Goal: Task Accomplishment & Management: Use online tool/utility

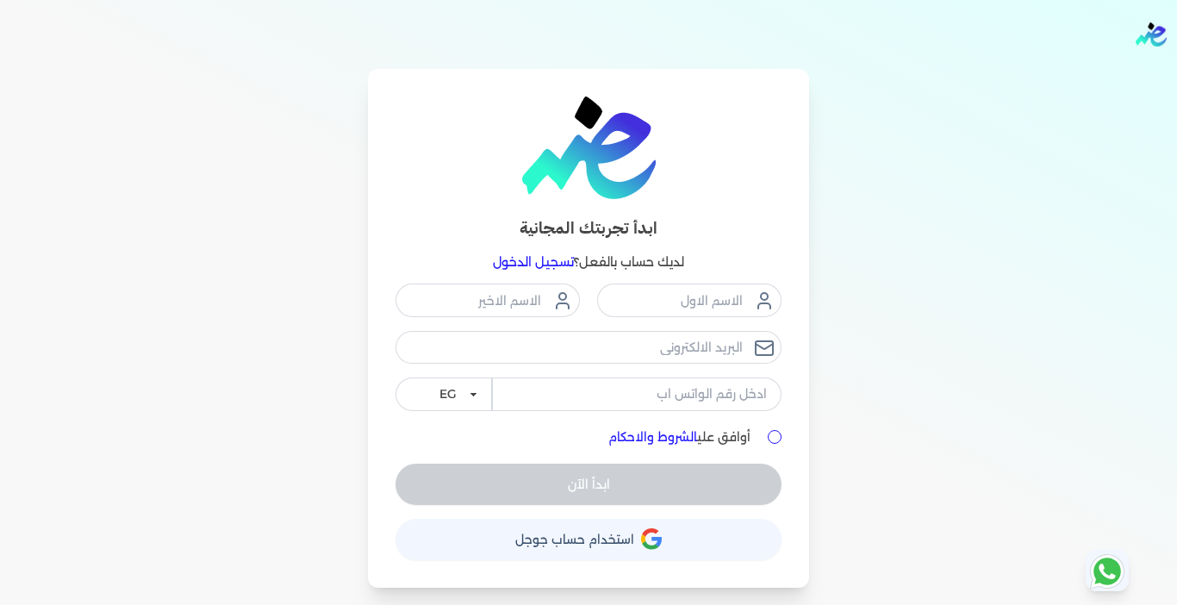
click at [506, 258] on link "تسجيل الدخول" at bounding box center [533, 262] width 81 height 16
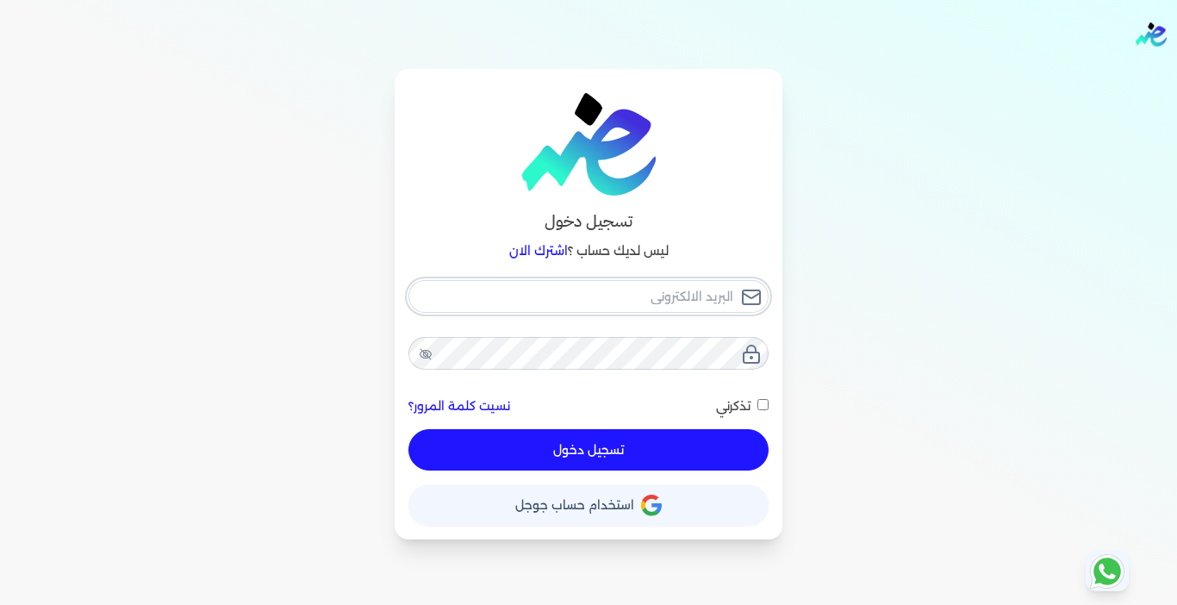
type input "[EMAIL_ADDRESS][DOMAIN_NAME]"
click at [685, 463] on button "تسجيل دخول" at bounding box center [588, 449] width 360 height 41
checkbox input "false"
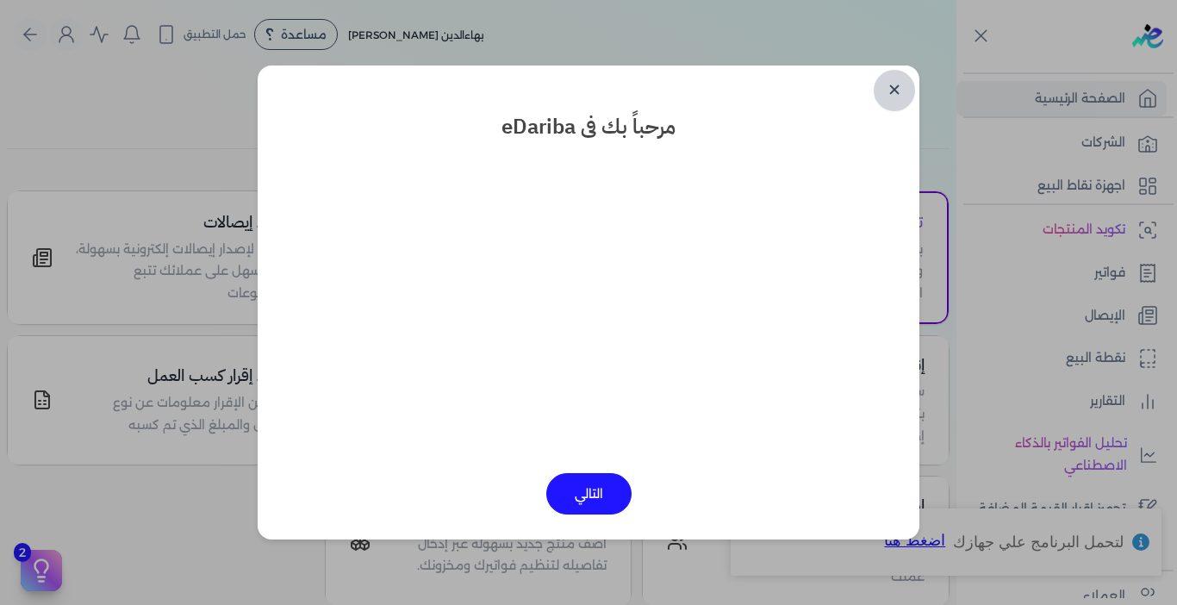
click at [894, 90] on link "✕" at bounding box center [894, 90] width 41 height 41
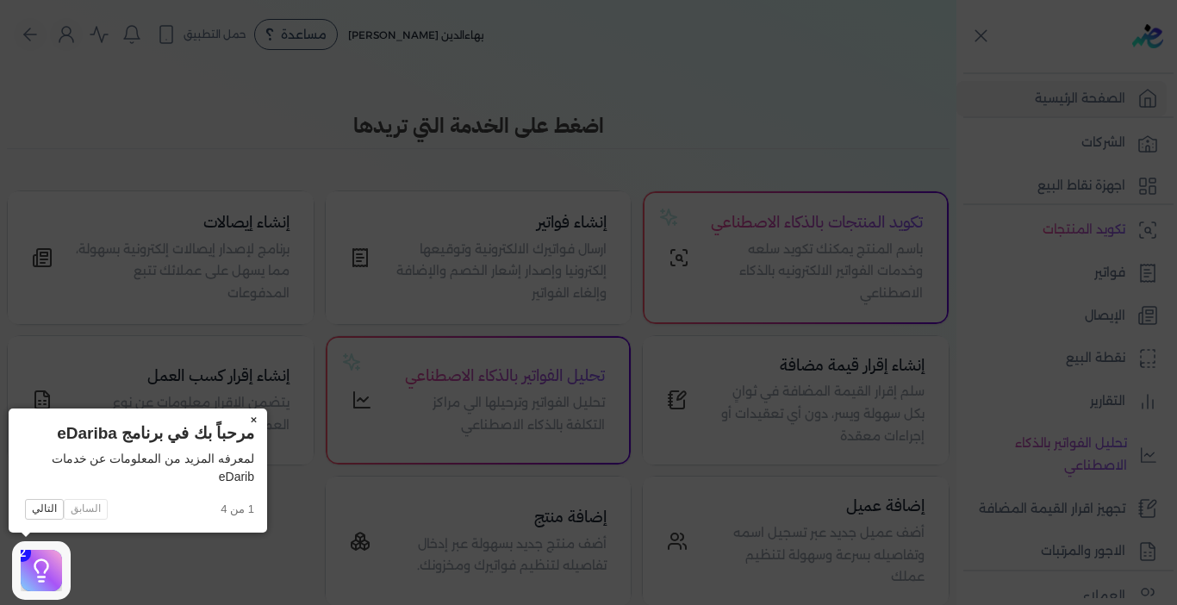
click at [253, 419] on button "×" at bounding box center [253, 420] width 28 height 24
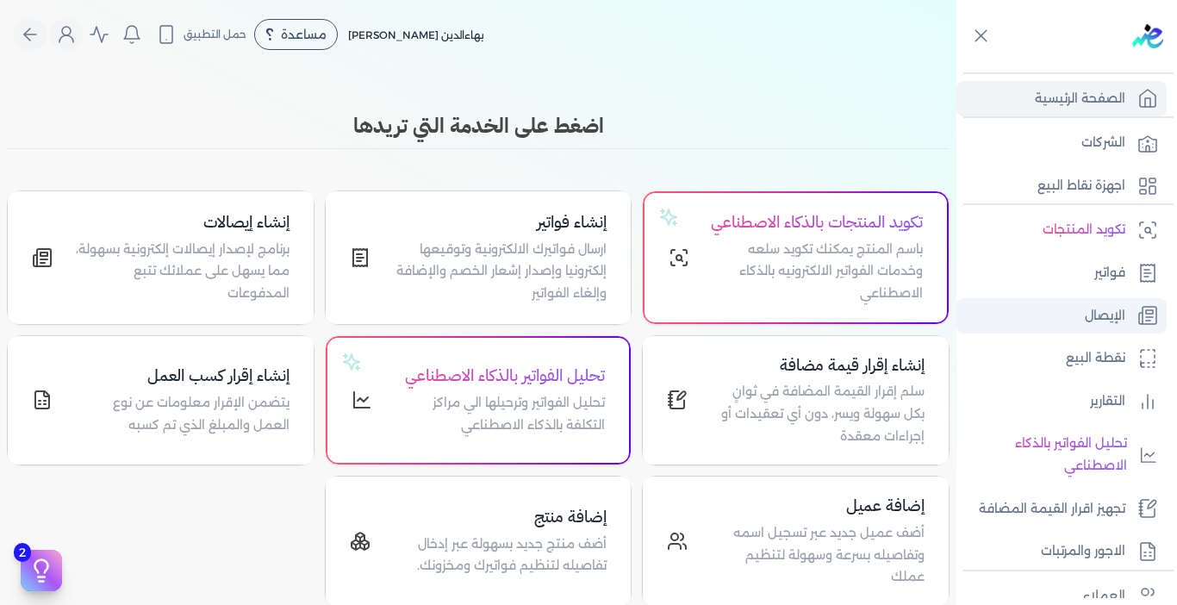
click at [1098, 318] on p "الإيصال" at bounding box center [1105, 316] width 40 height 22
